Goal: Information Seeking & Learning: Check status

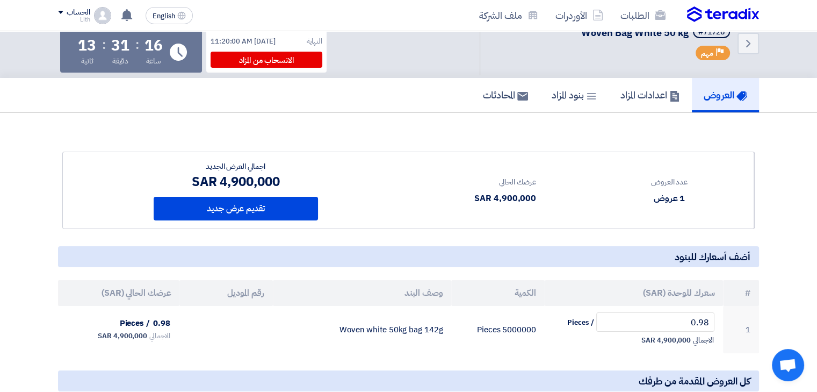
click at [364, 121] on section "عدد العروض 1 عروض عرضك الحالي 4,900,000 SAR" at bounding box center [408, 303] width 817 height 381
click at [32, 137] on section "عدد العروض 1 عروض عرضك الحالي 4,900,000 SAR" at bounding box center [408, 303] width 817 height 381
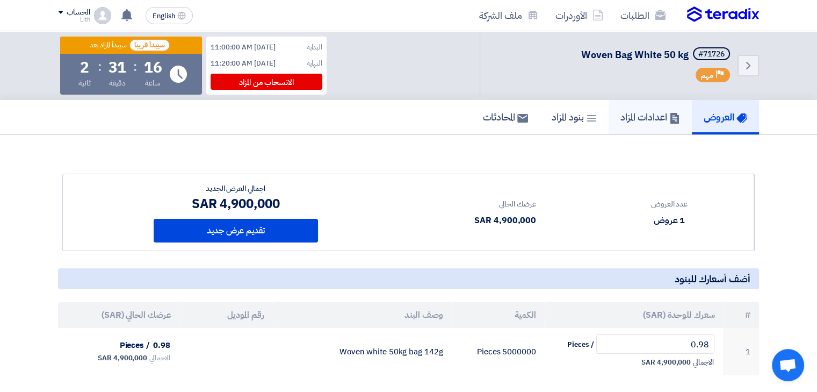
click at [638, 133] on link "اعدادات المزاد" at bounding box center [650, 117] width 83 height 34
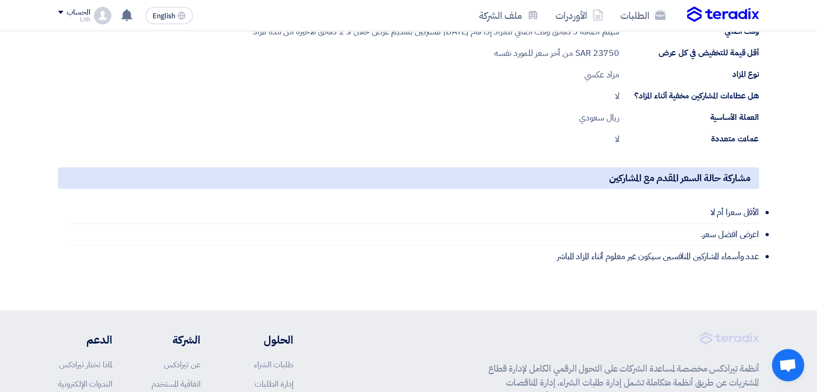
scroll to position [540, 0]
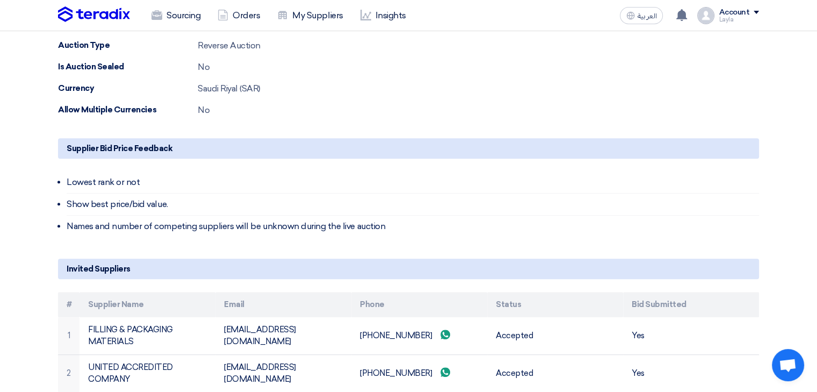
scroll to position [535, 0]
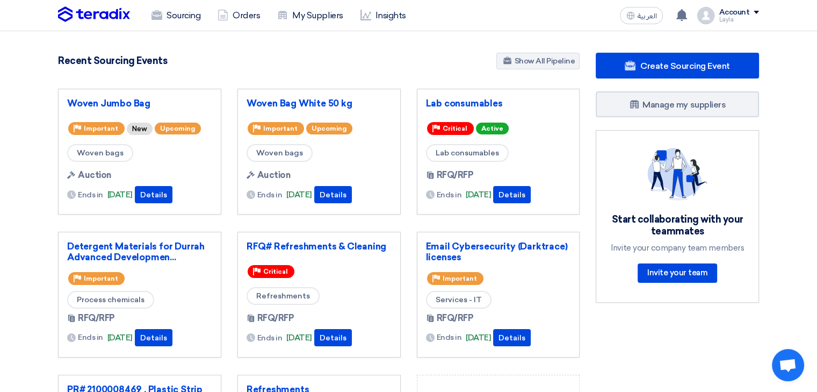
click at [381, 74] on div "5492 RFx remaining 17 Auctions remaining Create Sourcing Event" at bounding box center [319, 294] width 538 height 482
click at [123, 104] on link "Woven Jumbo Bag" at bounding box center [139, 103] width 145 height 11
click at [260, 102] on link "Woven Bag White 50 kg" at bounding box center [319, 103] width 145 height 11
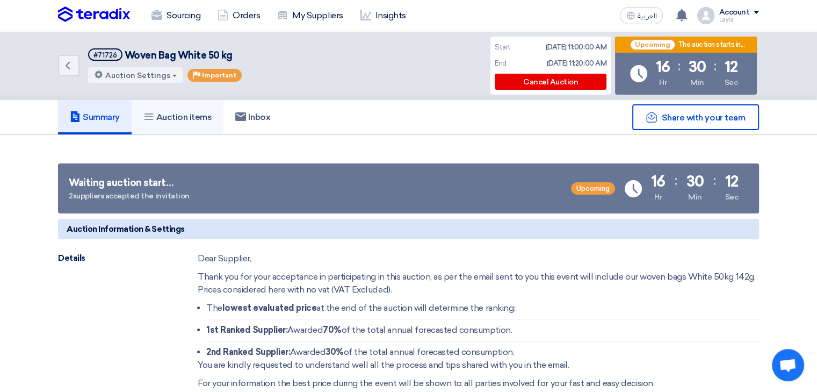
click at [174, 118] on h5 "Auction items" at bounding box center [178, 117] width 69 height 11
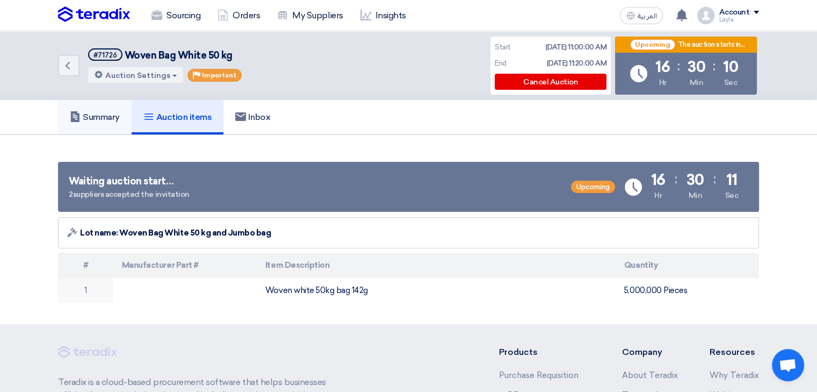
click at [88, 120] on h5 "Summary" at bounding box center [95, 117] width 50 height 11
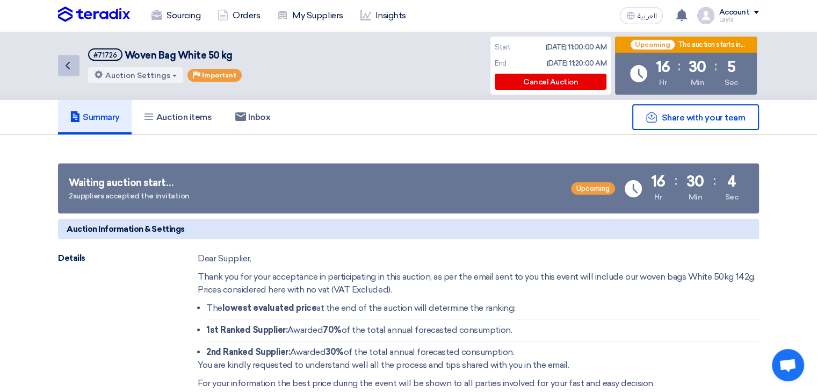
click at [68, 68] on use at bounding box center [68, 66] width 4 height 8
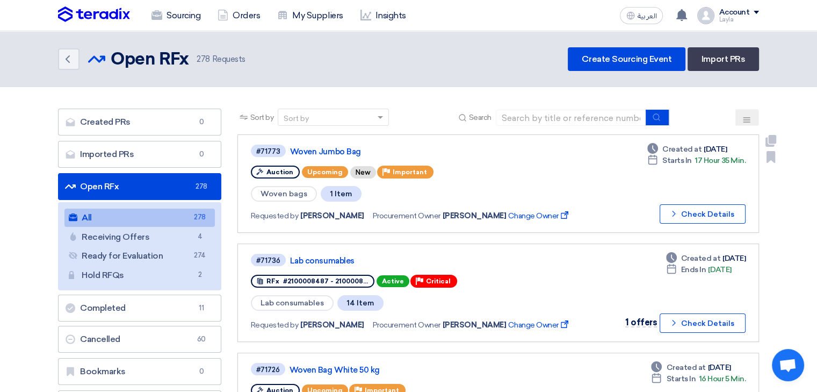
click at [571, 177] on div "#71773 Woven Jumbo Bag Auction Upcoming New Priority Important Woven bags 1 Ite…" at bounding box center [498, 184] width 495 height 80
